Goal: Find contact information: Find contact information

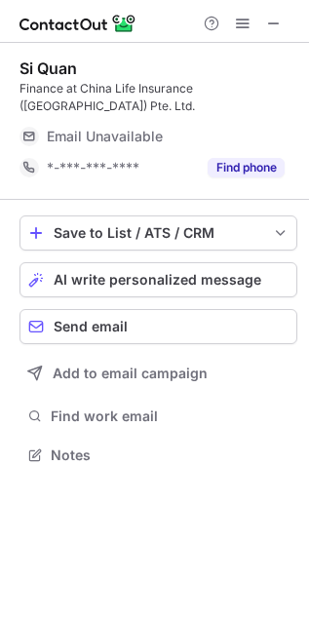
scroll to position [441, 309]
click at [275, 26] on span at bounding box center [274, 24] width 16 height 16
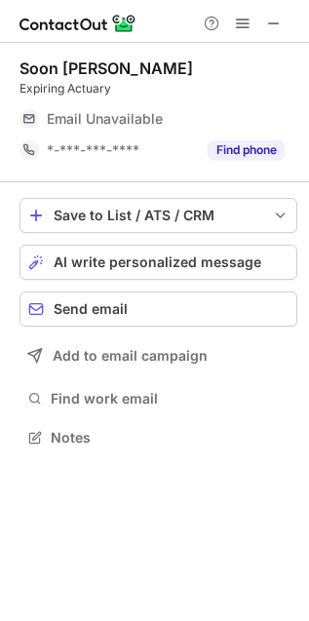
scroll to position [424, 309]
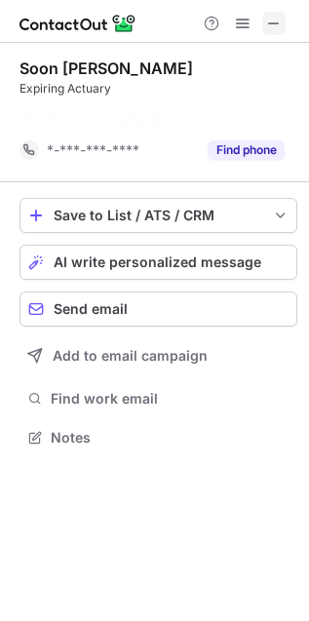
click at [275, 28] on span at bounding box center [274, 24] width 16 height 16
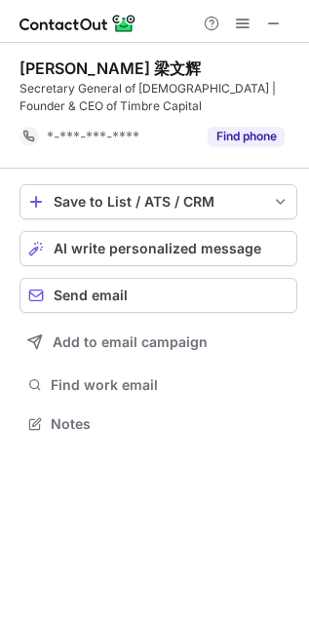
scroll to position [411, 309]
click at [280, 21] on span at bounding box center [274, 24] width 16 height 16
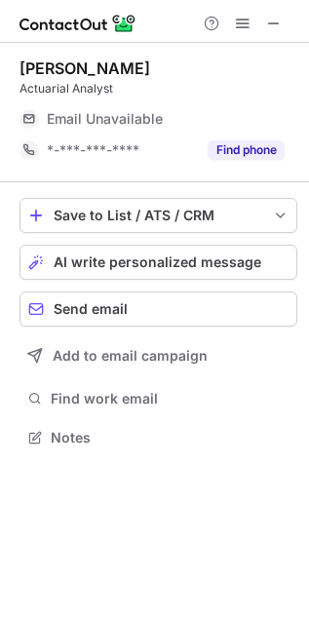
scroll to position [424, 309]
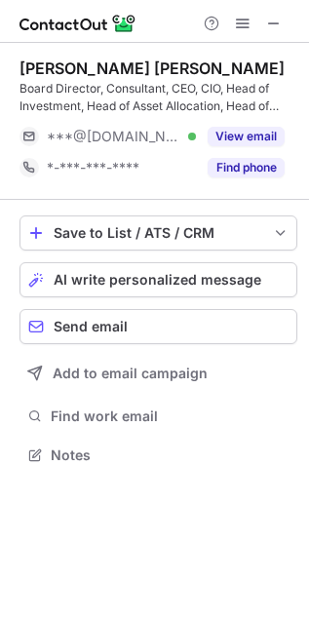
scroll to position [441, 309]
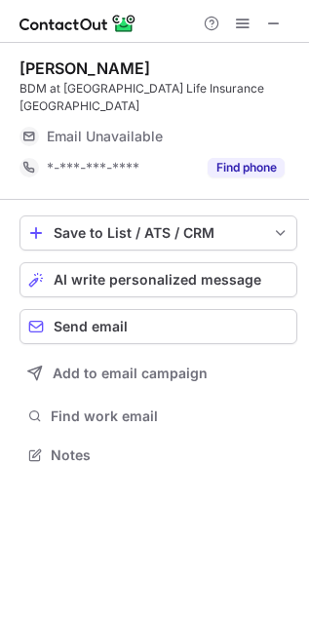
scroll to position [424, 309]
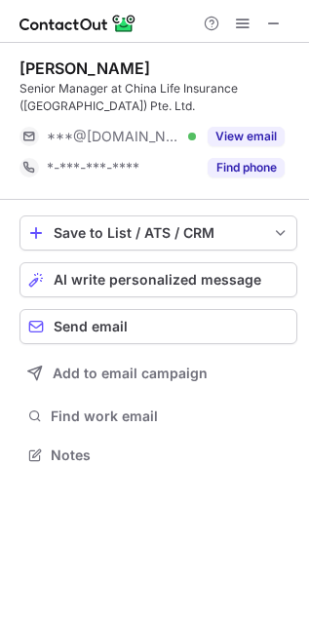
scroll to position [441, 309]
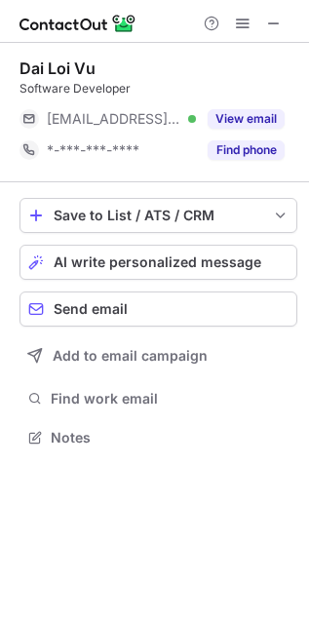
scroll to position [424, 309]
click at [276, 20] on span at bounding box center [274, 24] width 16 height 16
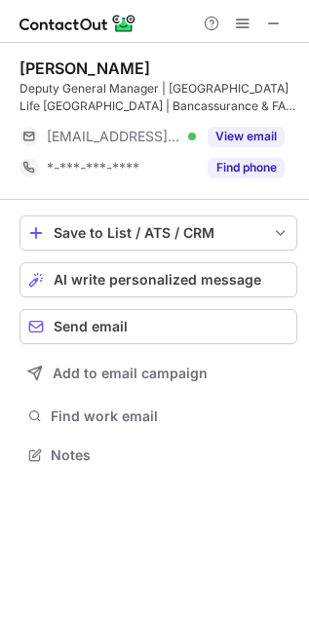
scroll to position [441, 309]
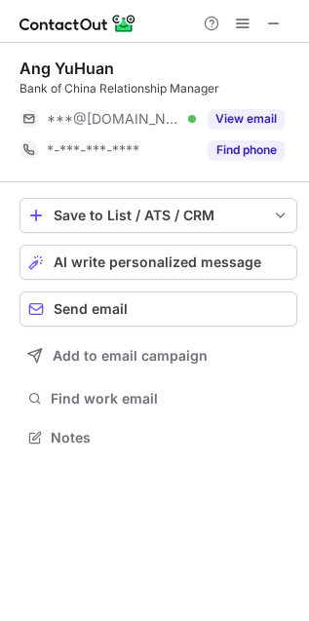
scroll to position [424, 309]
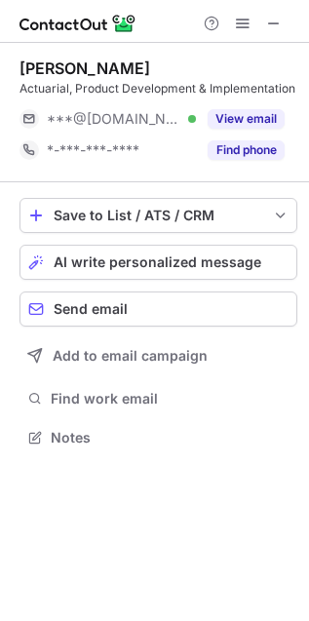
scroll to position [424, 309]
click at [278, 20] on span at bounding box center [274, 24] width 16 height 16
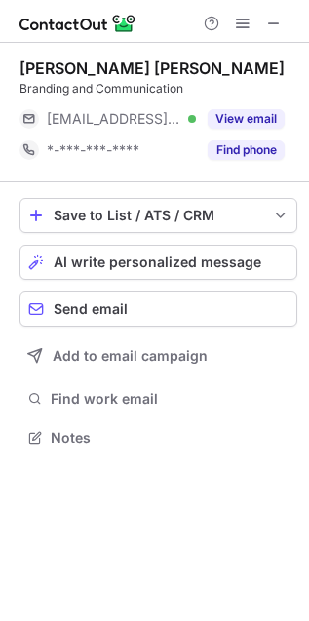
scroll to position [424, 309]
click at [275, 22] on span at bounding box center [274, 24] width 16 height 16
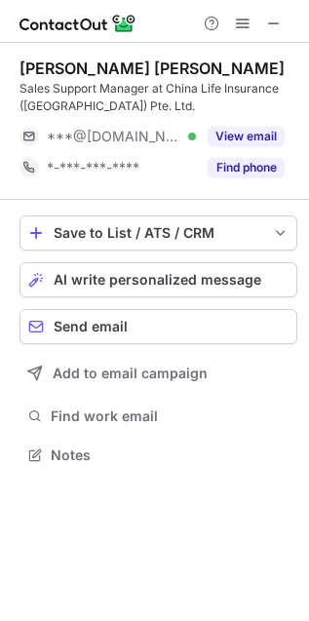
scroll to position [441, 309]
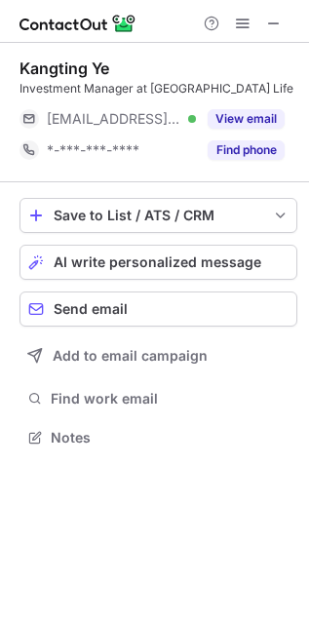
scroll to position [424, 309]
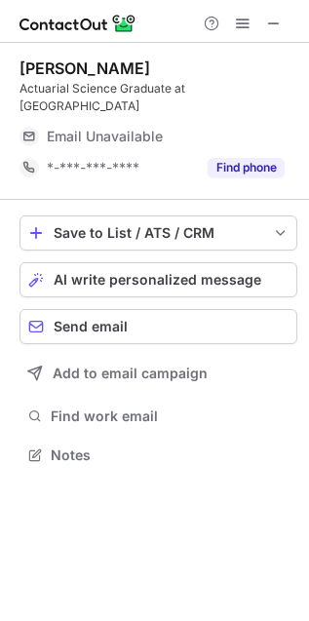
scroll to position [441, 309]
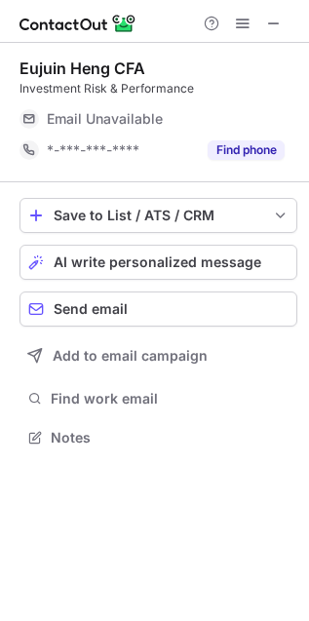
scroll to position [424, 309]
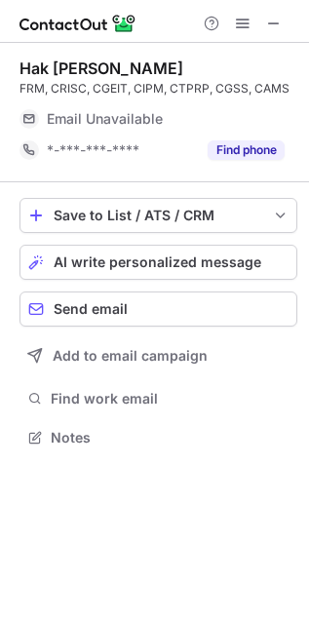
scroll to position [424, 309]
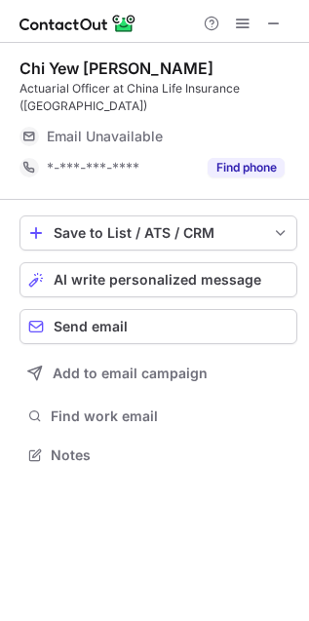
scroll to position [441, 309]
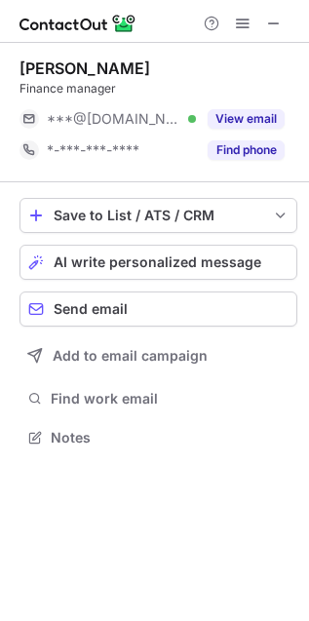
scroll to position [424, 309]
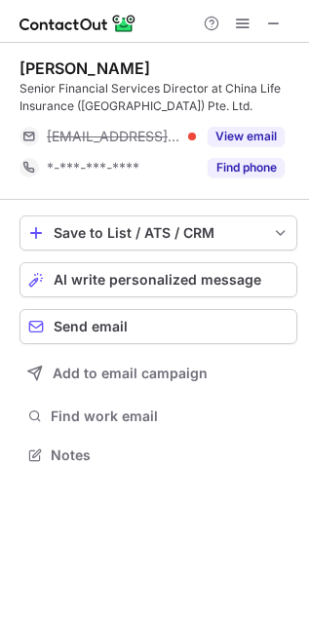
scroll to position [441, 309]
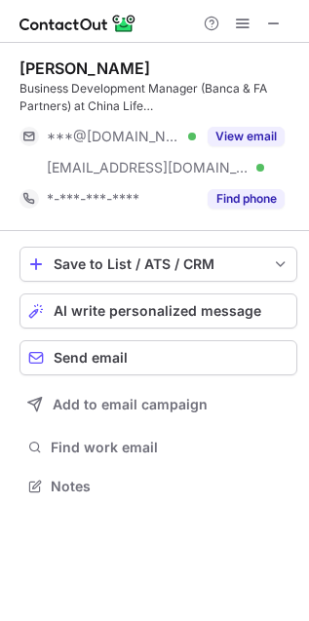
scroll to position [473, 309]
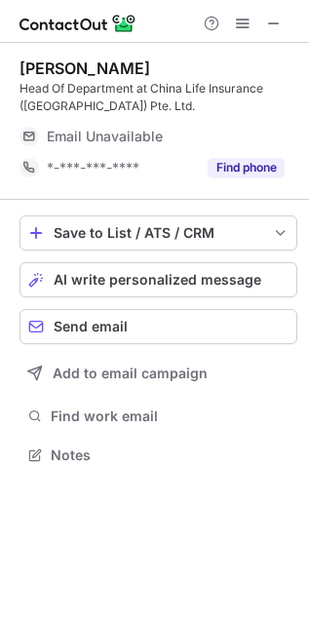
scroll to position [441, 309]
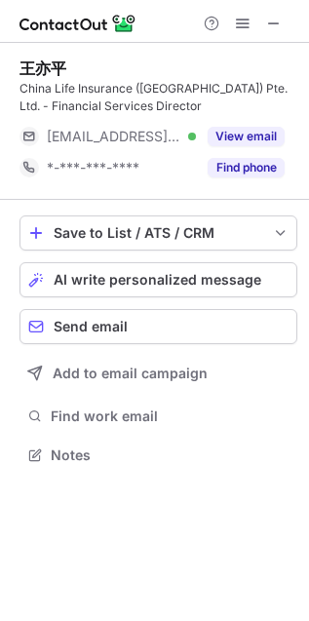
scroll to position [441, 309]
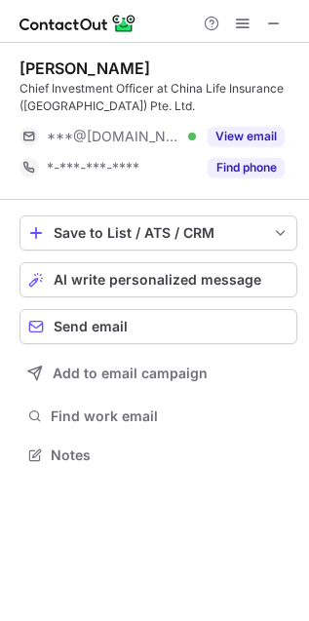
scroll to position [441, 309]
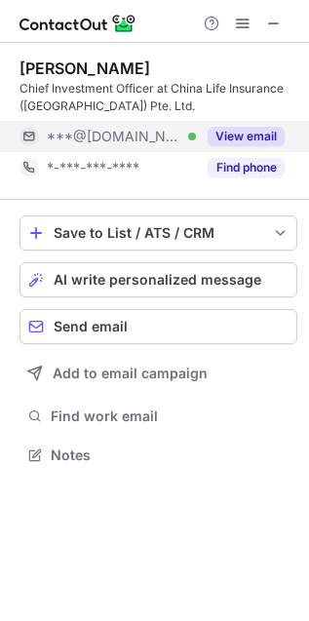
click at [254, 138] on button "View email" at bounding box center [246, 137] width 77 height 20
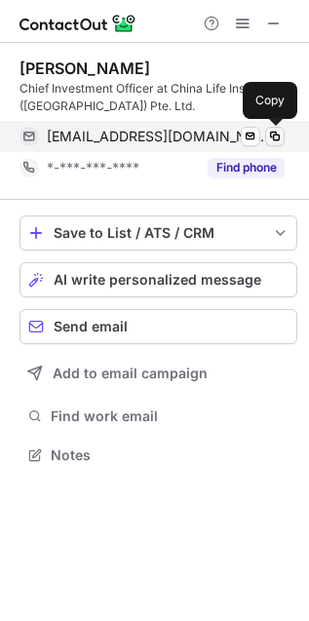
click at [273, 142] on span at bounding box center [275, 137] width 16 height 16
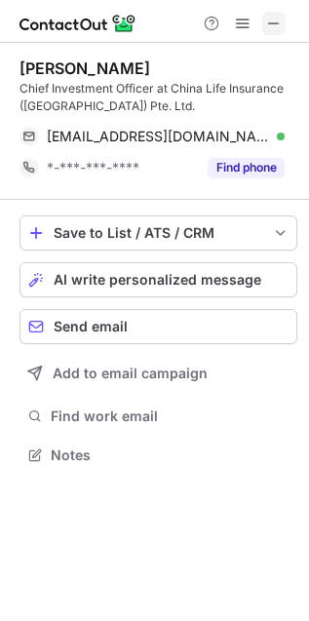
click at [275, 31] on span at bounding box center [274, 24] width 16 height 16
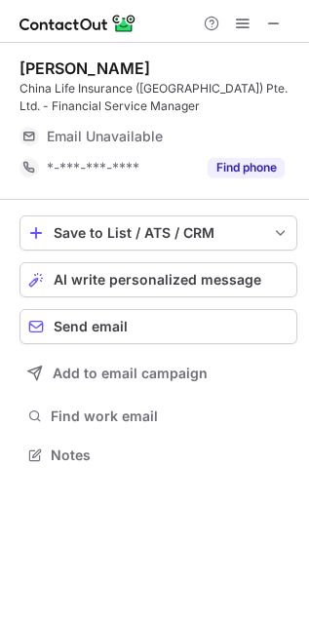
scroll to position [441, 309]
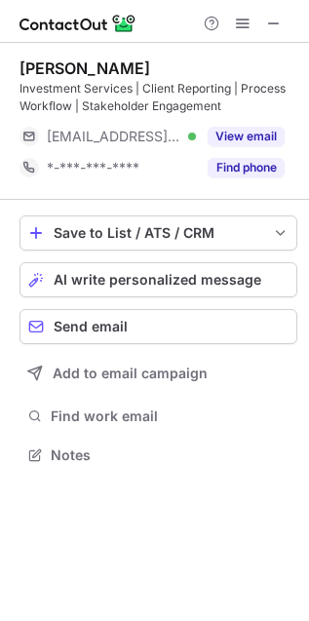
scroll to position [441, 309]
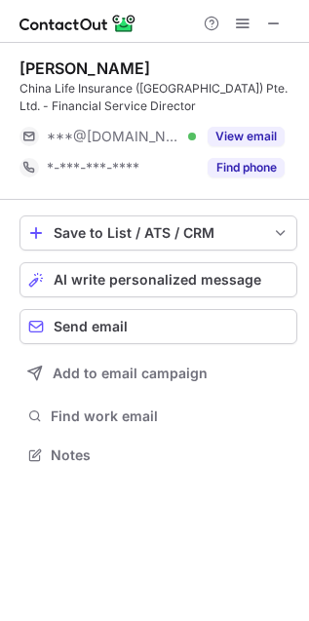
scroll to position [441, 309]
click at [275, 24] on span at bounding box center [274, 24] width 16 height 16
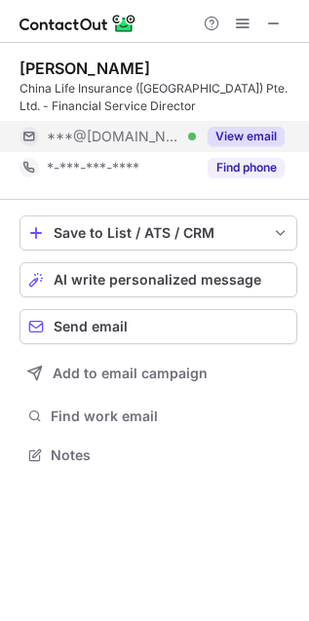
click at [251, 132] on button "View email" at bounding box center [246, 137] width 77 height 20
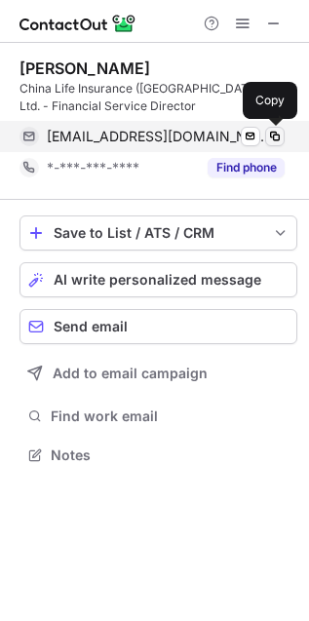
click at [278, 135] on span at bounding box center [275, 137] width 16 height 16
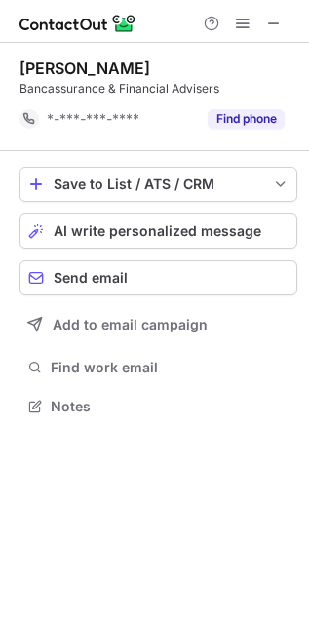
scroll to position [10, 10]
click at [271, 22] on span at bounding box center [274, 24] width 16 height 16
